Goal: Use online tool/utility: Utilize a website feature to perform a specific function

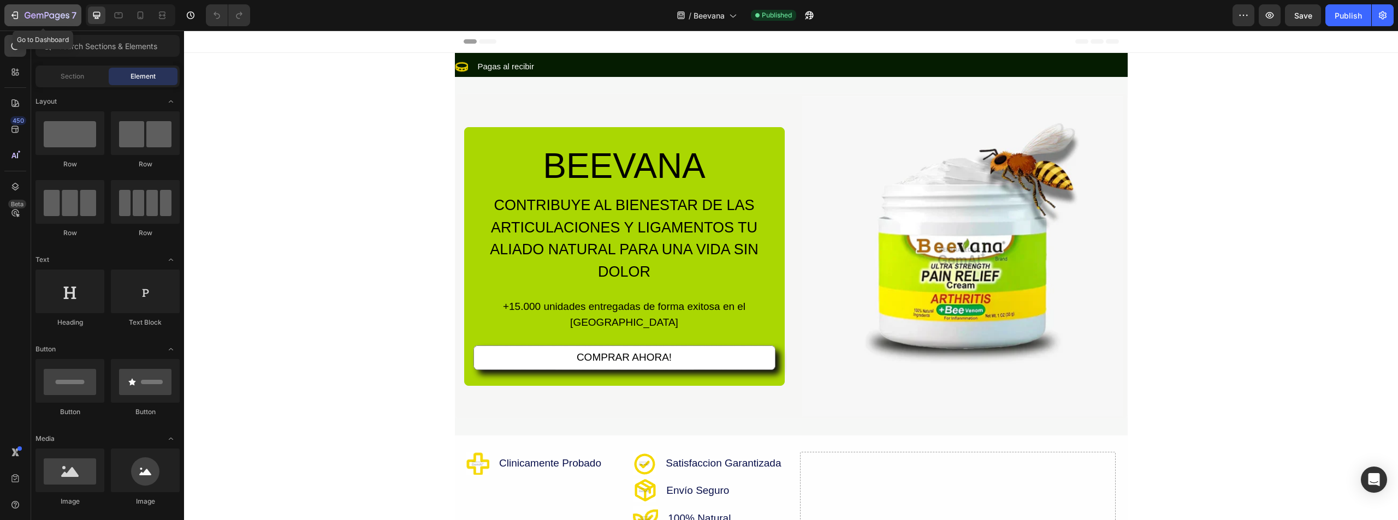
click at [8, 9] on button "7" at bounding box center [42, 15] width 77 height 22
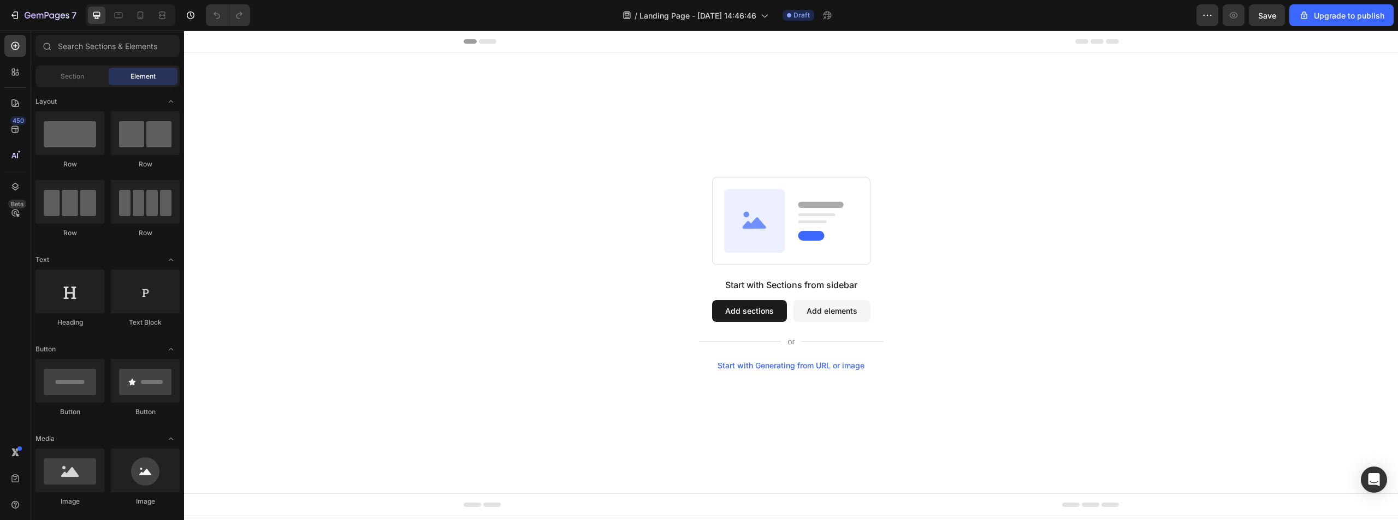
click at [484, 43] on icon at bounding box center [487, 41] width 17 height 4
click at [782, 363] on div "Start with Generating from URL or image" at bounding box center [791, 366] width 147 height 9
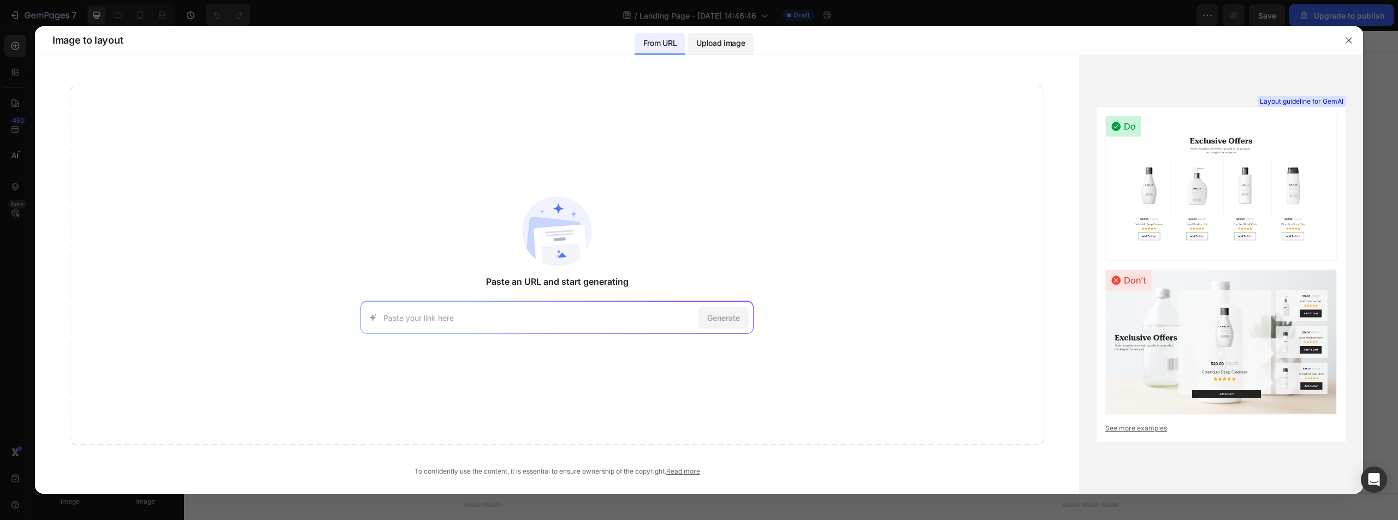
click at [719, 50] on div "Upload image" at bounding box center [721, 44] width 66 height 22
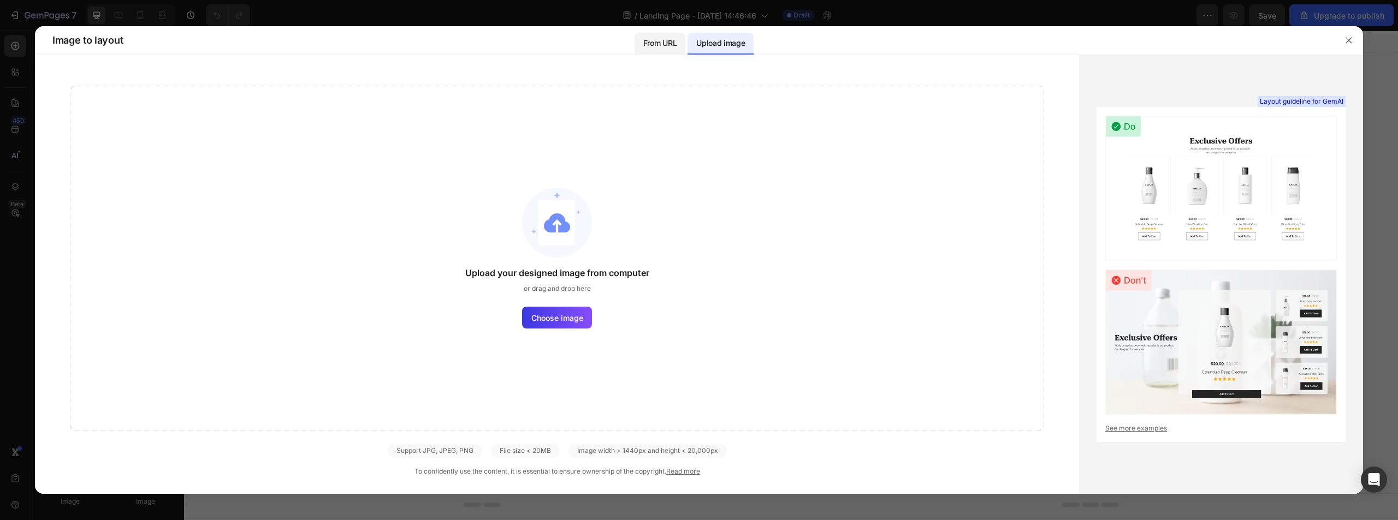
click at [662, 45] on p "From URL" at bounding box center [659, 43] width 33 height 13
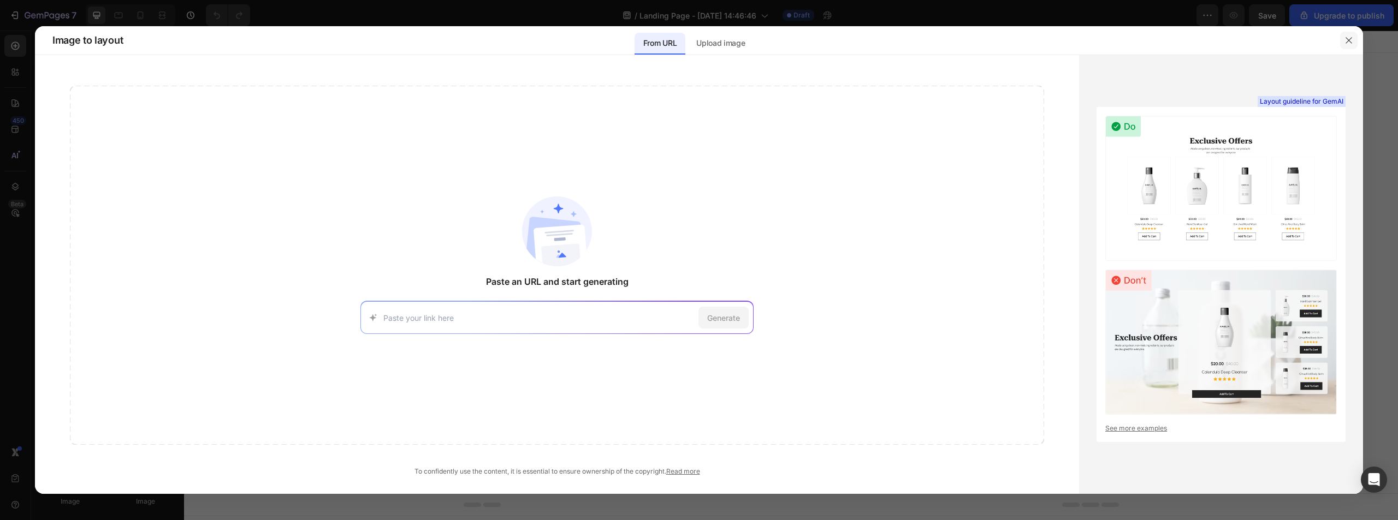
click at [1356, 42] on button "button" at bounding box center [1348, 40] width 17 height 17
